Goal: Task Accomplishment & Management: Complete application form

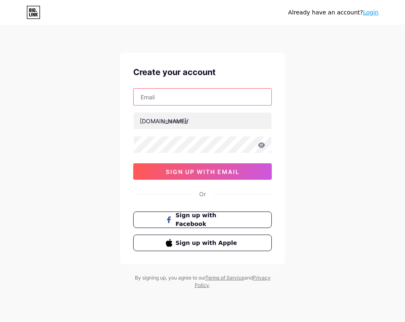
click at [173, 98] on input "text" at bounding box center [203, 97] width 138 height 17
type input "[EMAIL_ADDRESS][DOMAIN_NAME]"
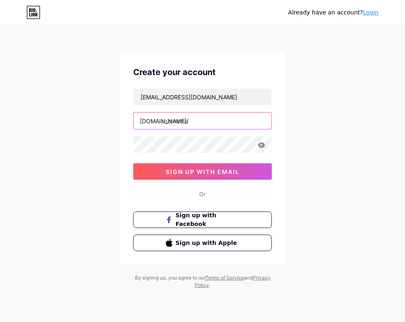
click at [173, 120] on input "text" at bounding box center [203, 121] width 138 height 17
click at [170, 121] on input "usulbet" at bounding box center [203, 121] width 138 height 17
type input "usulbet"
click at [316, 151] on div "Already have an account? Login Create your account [EMAIL_ADDRESS][DOMAIN_NAME]…" at bounding box center [202, 158] width 405 height 316
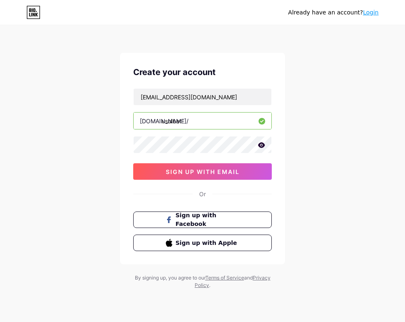
click at [261, 144] on icon at bounding box center [261, 144] width 7 height 5
click at [261, 144] on icon at bounding box center [261, 146] width 7 height 6
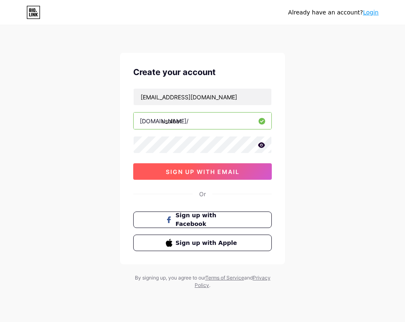
click at [185, 172] on span "sign up with email" at bounding box center [203, 171] width 74 height 7
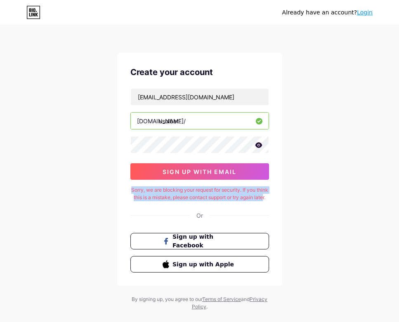
copy div "Sorry, we are blocking your request for security. If you think this is a mistak…"
drag, startPoint x: 127, startPoint y: 189, endPoint x: 203, endPoint y: 203, distance: 77.3
click at [203, 203] on div "Create your account [EMAIL_ADDRESS][DOMAIN_NAME] [DOMAIN_NAME]/ usulbet 0cAFcWe…" at bounding box center [199, 169] width 165 height 233
click at [136, 194] on div "Sorry, we are blocking your request for security. If you think this is a mistak…" at bounding box center [199, 193] width 139 height 15
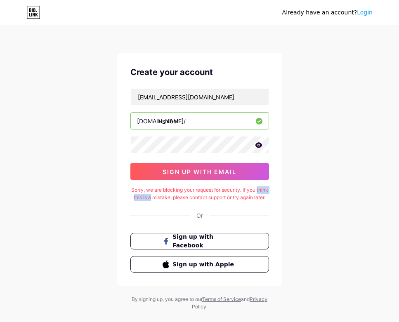
drag, startPoint x: 136, startPoint y: 194, endPoint x: 159, endPoint y: 195, distance: 23.1
click at [159, 195] on div "Sorry, we are blocking your request for security. If you think this is a mistak…" at bounding box center [199, 193] width 139 height 15
click at [143, 190] on div "Sorry, we are blocking your request for security. If you think this is a mistak…" at bounding box center [199, 193] width 139 height 15
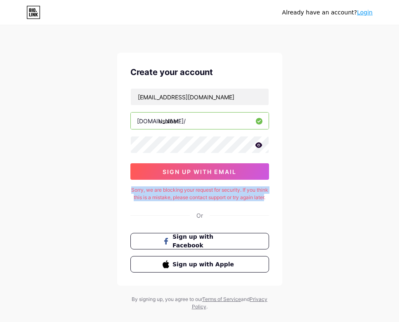
drag, startPoint x: 143, startPoint y: 190, endPoint x: 203, endPoint y: 204, distance: 61.8
click at [203, 201] on div "Sorry, we are blocking your request for security. If you think this is a mistak…" at bounding box center [199, 193] width 139 height 15
copy div "Sorry, we are blocking your request for security. If you think this is a mistak…"
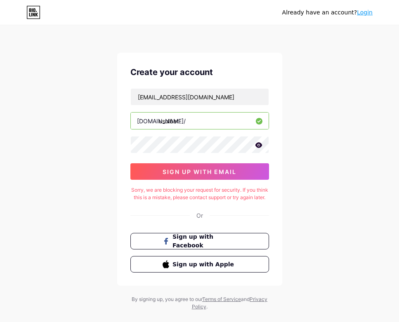
click at [324, 130] on div "Already have an account? Login Create your account gokil4d2@gmail.com bio.link/…" at bounding box center [199, 168] width 399 height 337
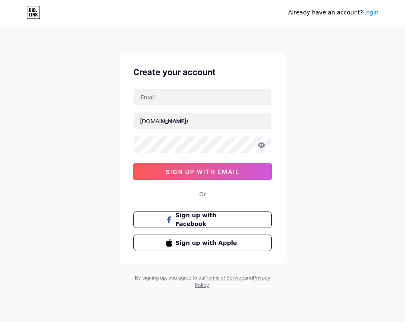
click at [316, 64] on div "Already have an account? Login Create your account [DOMAIN_NAME]/ 0cAFcWeA5bq9X…" at bounding box center [202, 158] width 405 height 316
